Goal: Task Accomplishment & Management: Use online tool/utility

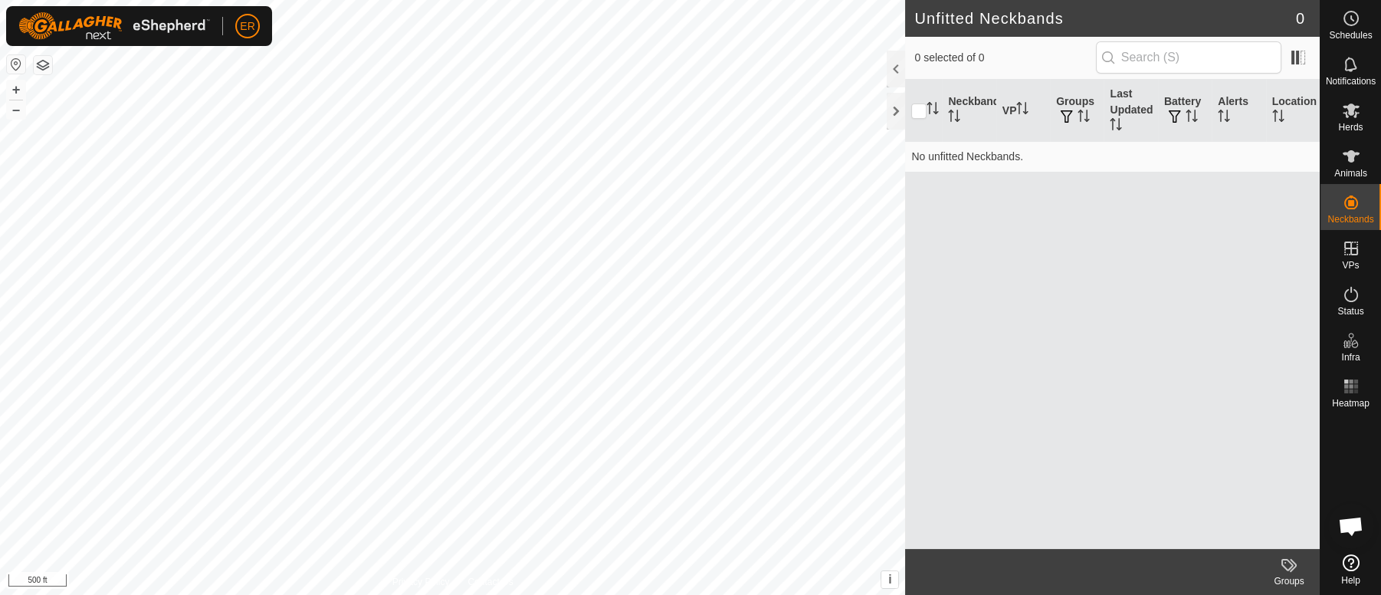
scroll to position [13358, 0]
click at [15, 87] on button "+" at bounding box center [16, 89] width 18 height 18
click at [1354, 154] on icon at bounding box center [1350, 156] width 17 height 12
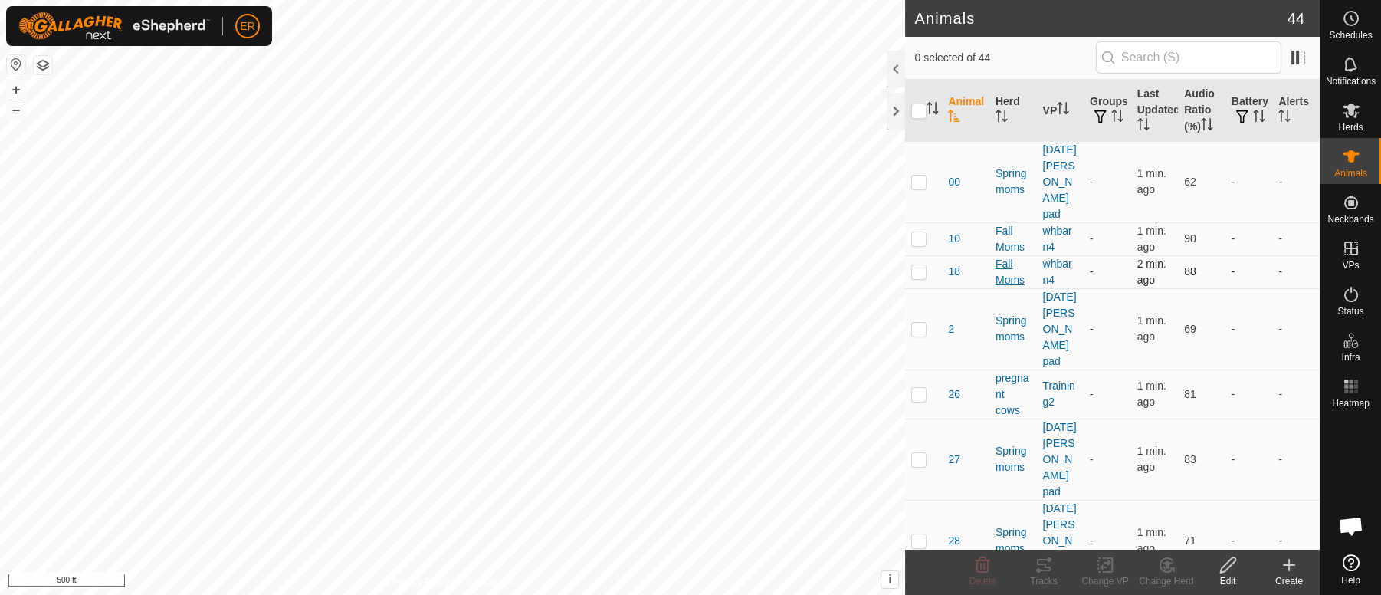
click at [1016, 264] on div "Fall Moms" at bounding box center [1012, 272] width 35 height 32
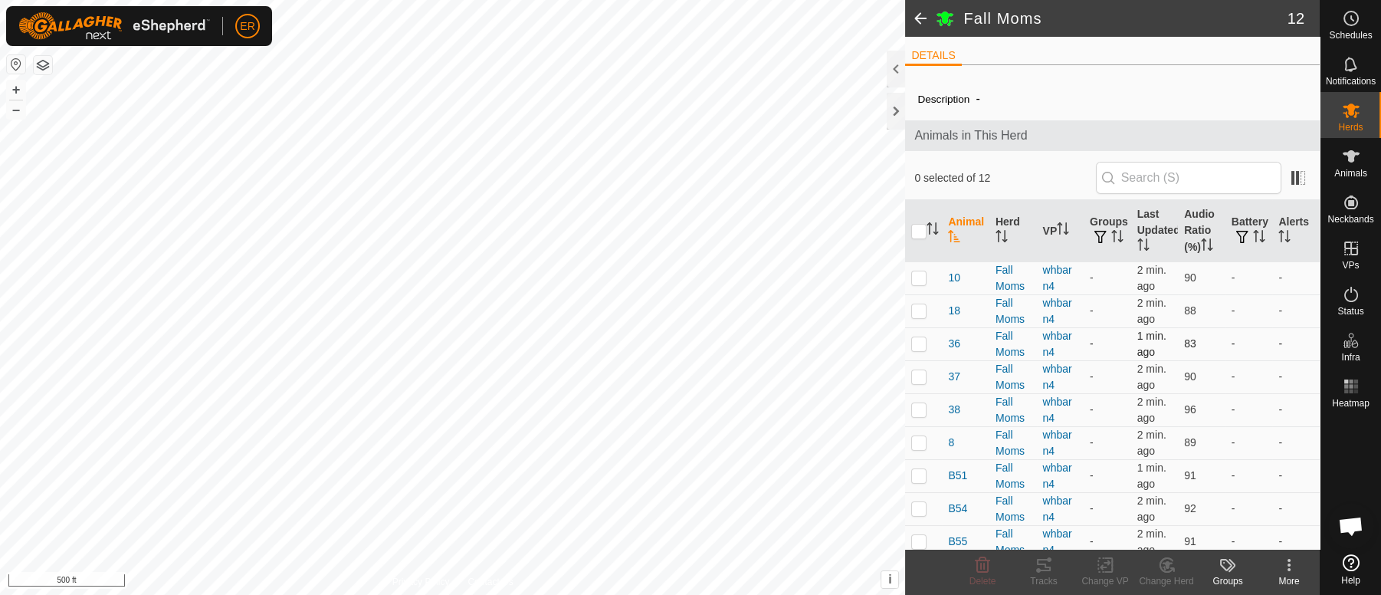
click at [1243, 354] on td "-" at bounding box center [1249, 343] width 48 height 33
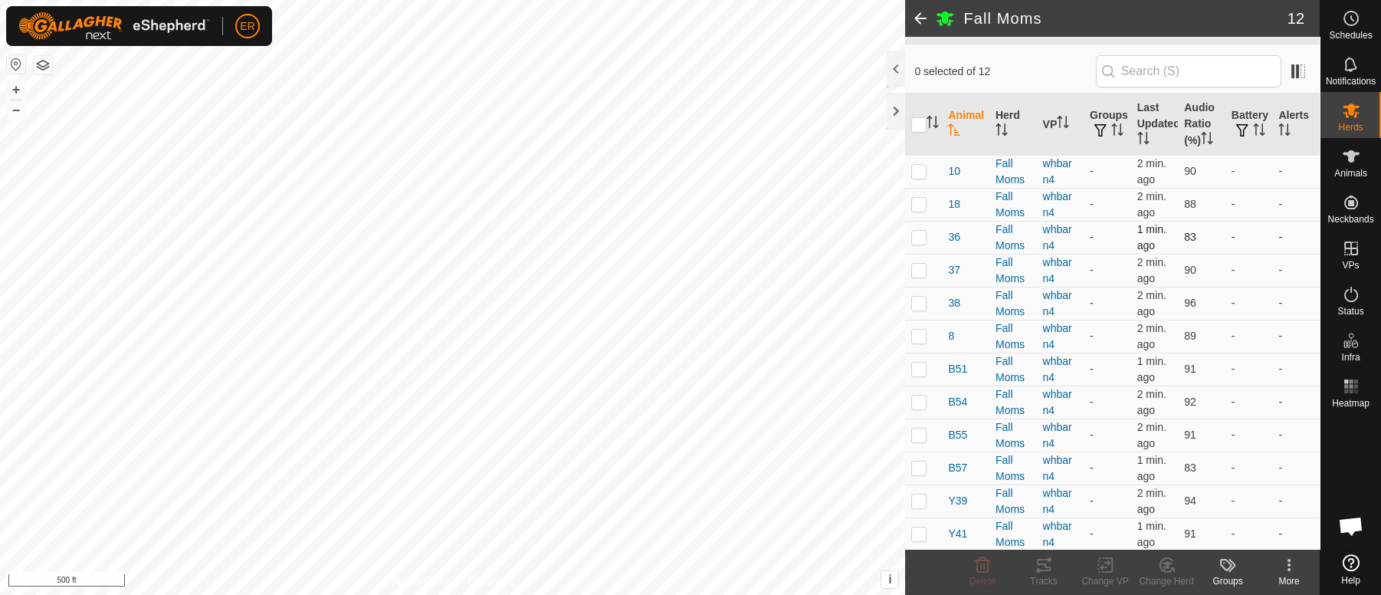
scroll to position [108, 0]
click at [1346, 158] on icon at bounding box center [1351, 156] width 18 height 18
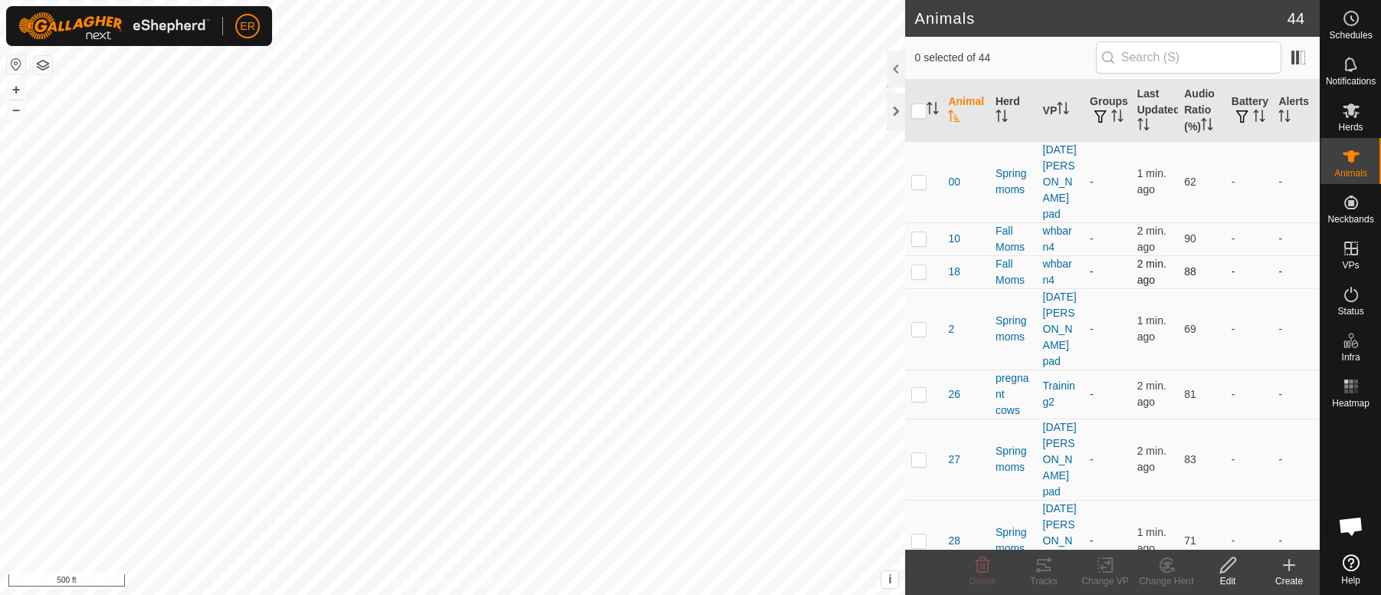
click at [1233, 268] on td "-" at bounding box center [1249, 271] width 48 height 33
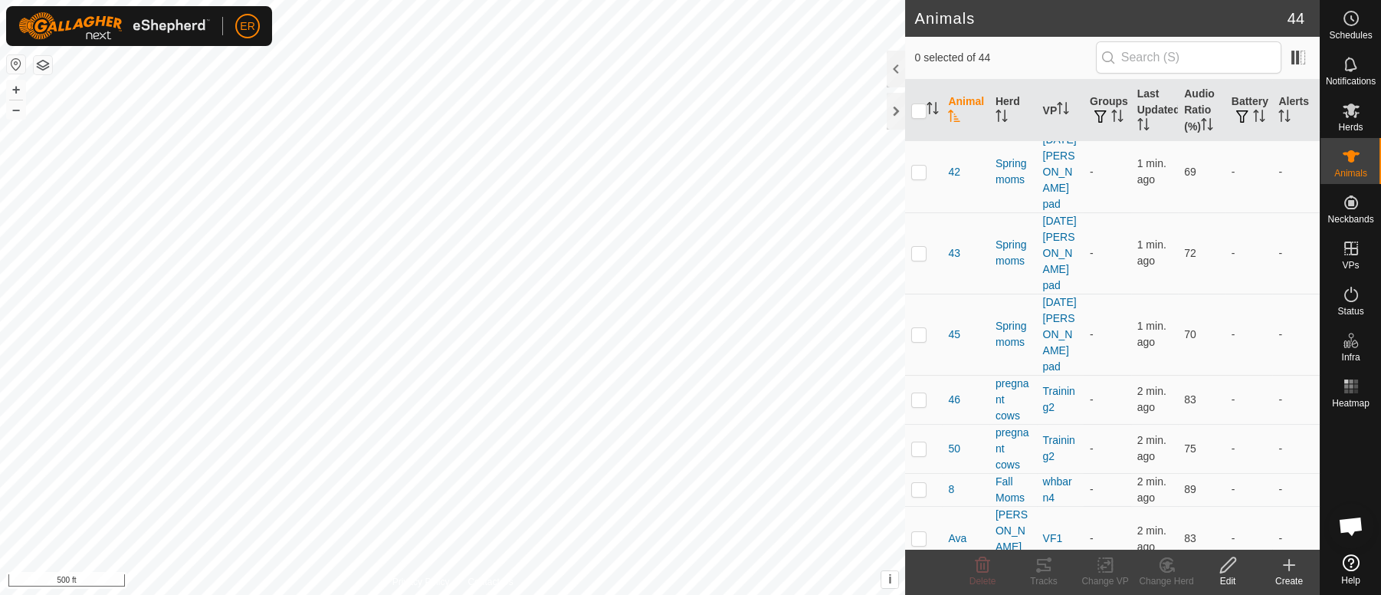
scroll to position [633, 0]
checkbox input "true"
click at [1106, 563] on icon at bounding box center [1105, 564] width 19 height 18
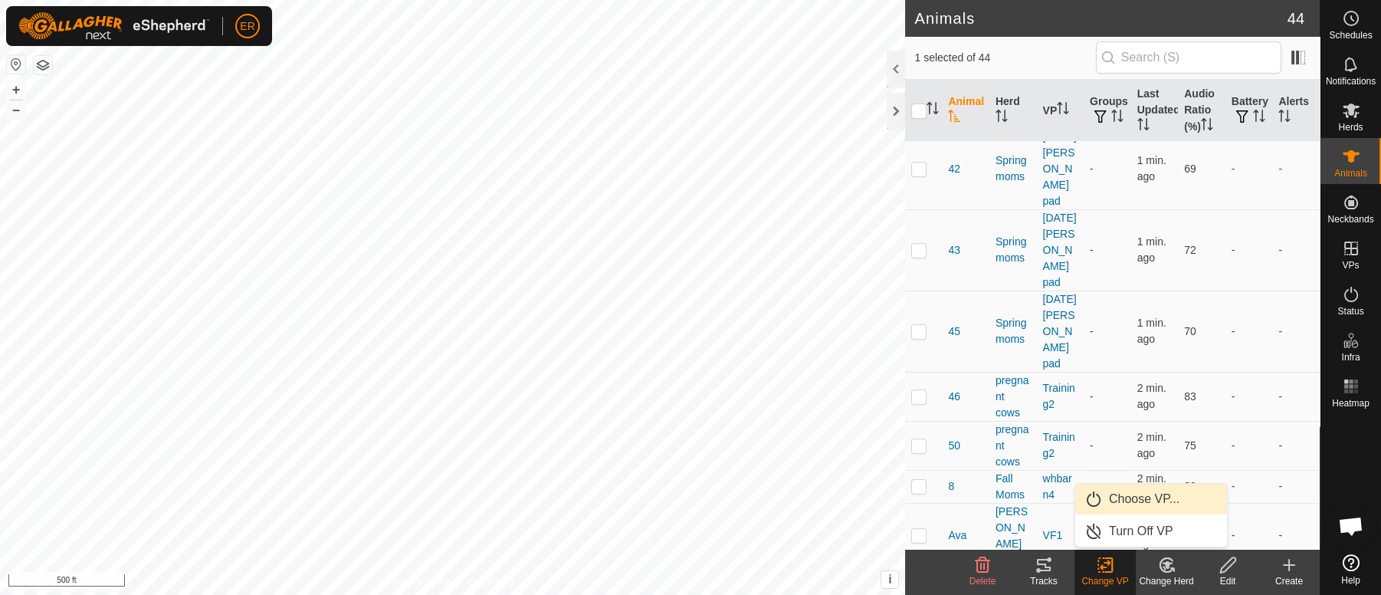
click at [1126, 495] on link "Choose VP..." at bounding box center [1151, 498] width 152 height 31
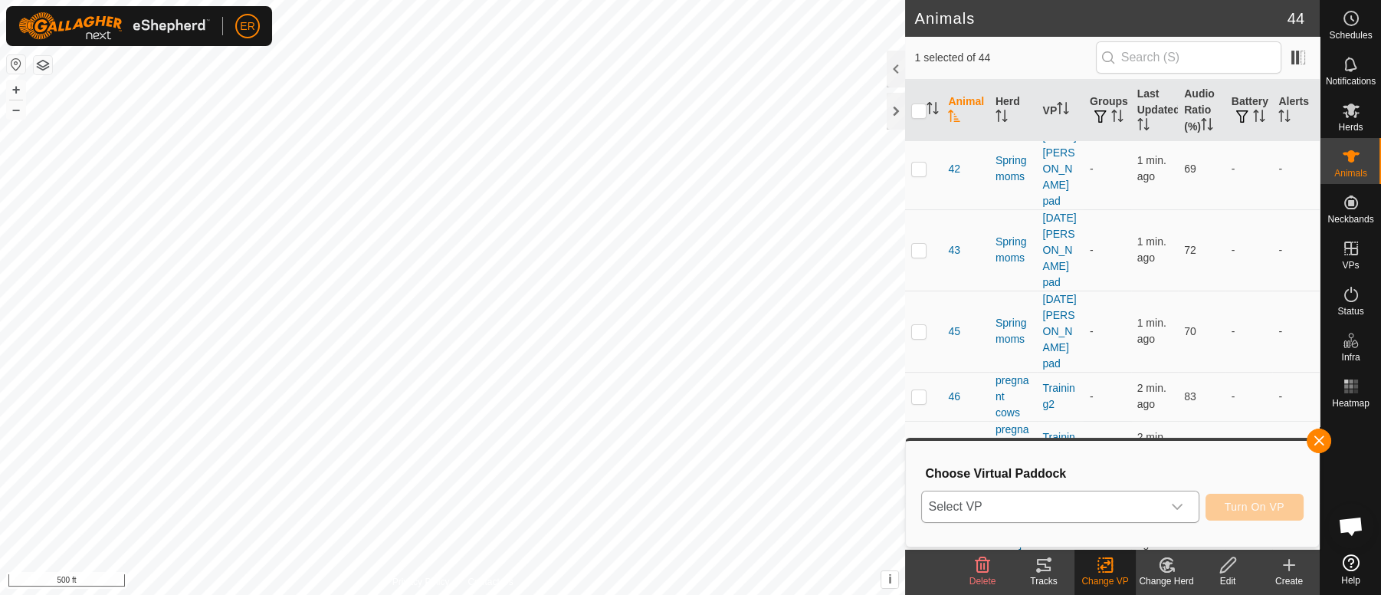
click at [1181, 507] on icon "dropdown trigger" at bounding box center [1177, 506] width 12 height 12
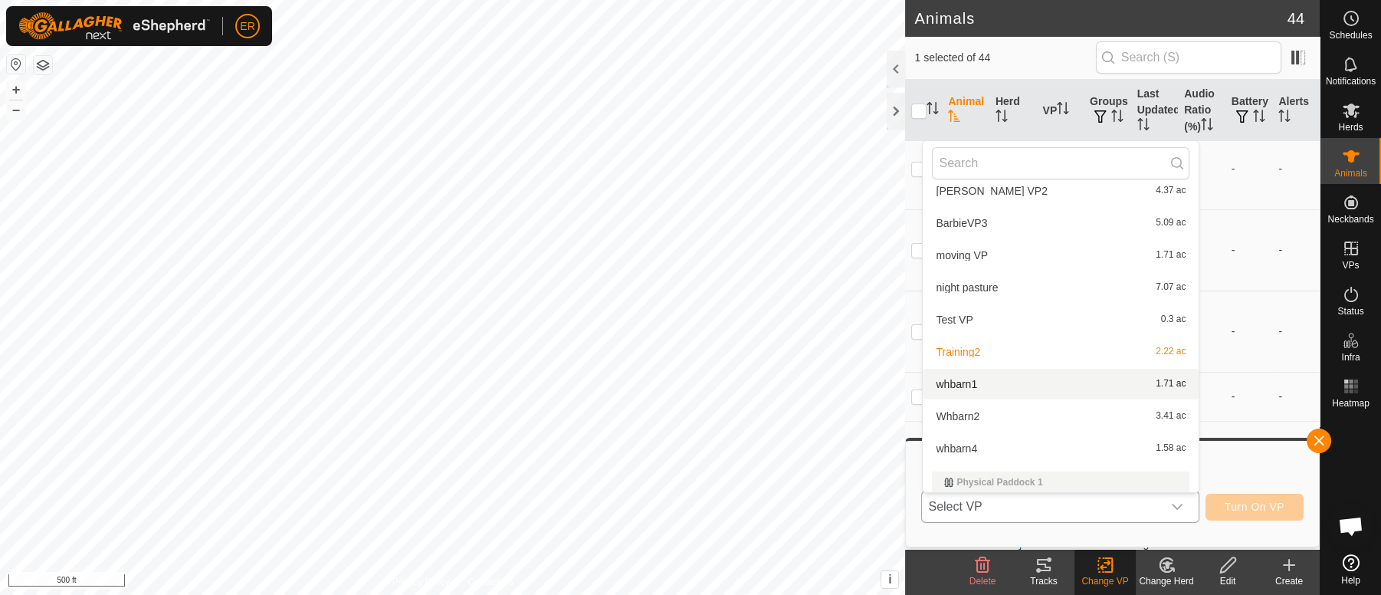
scroll to position [111, 0]
click at [959, 444] on li "whbarn4 1.58 ac" at bounding box center [1060, 446] width 276 height 31
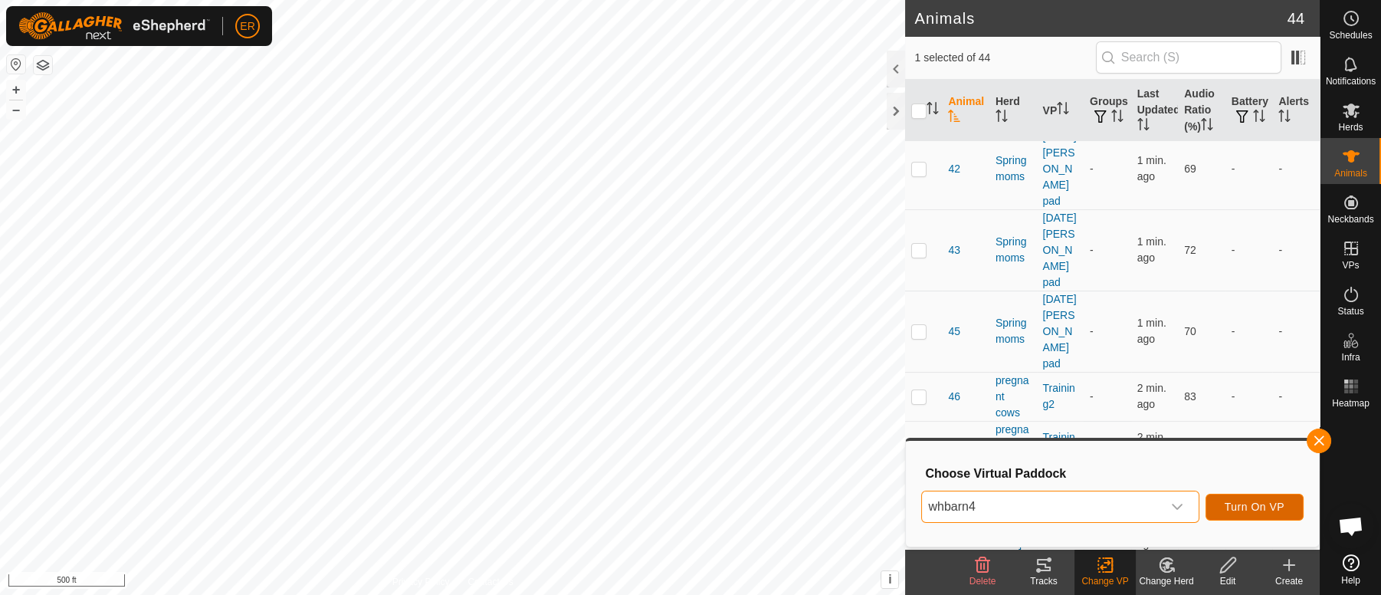
click at [1231, 506] on span "Turn On VP" at bounding box center [1254, 506] width 60 height 12
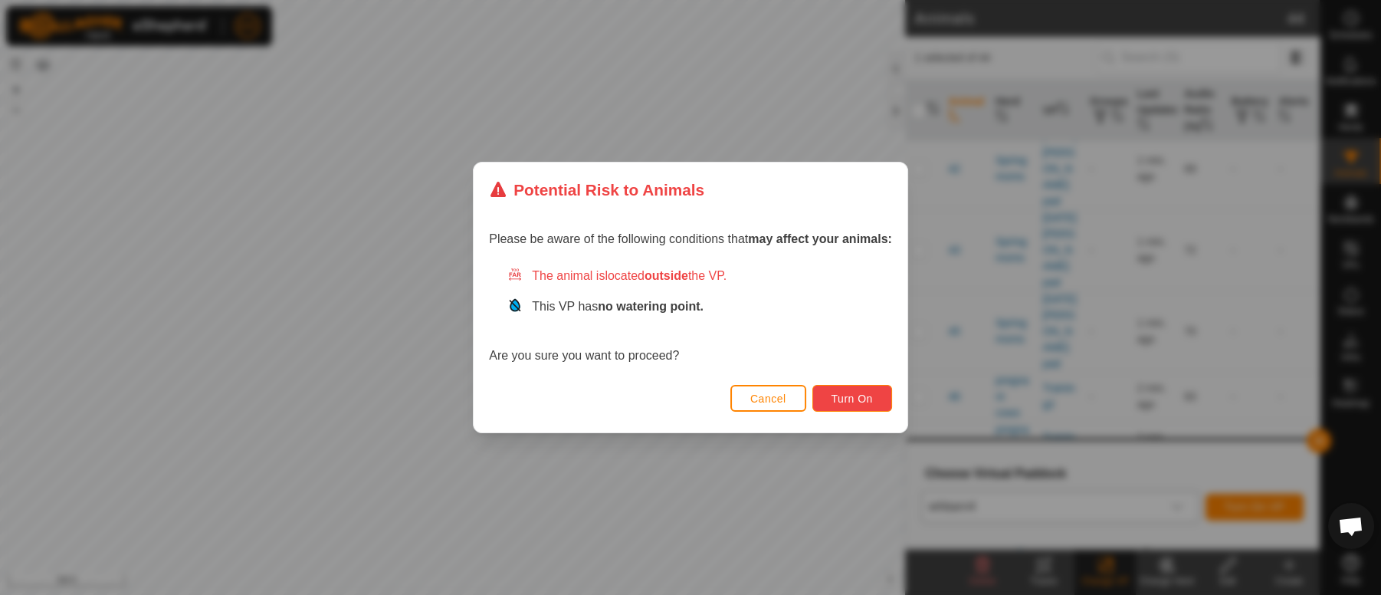
click at [850, 390] on button "Turn On" at bounding box center [852, 398] width 80 height 27
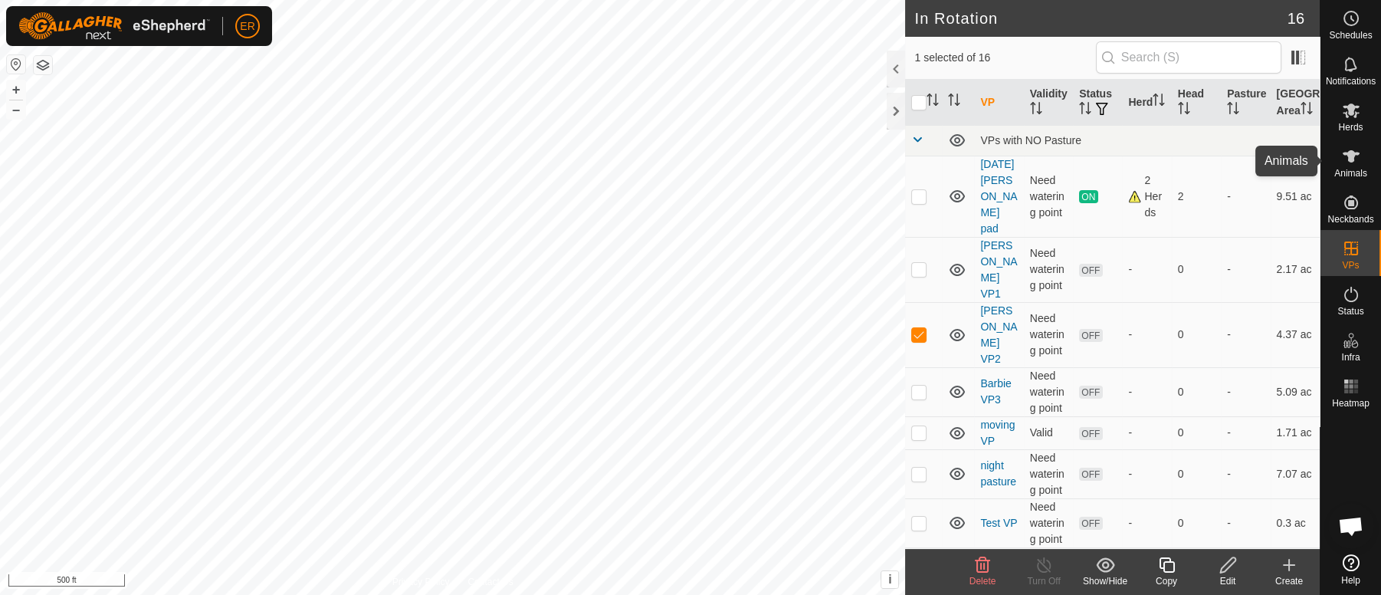
click at [1349, 156] on icon at bounding box center [1350, 156] width 17 height 12
